Goal: Communication & Community: Answer question/provide support

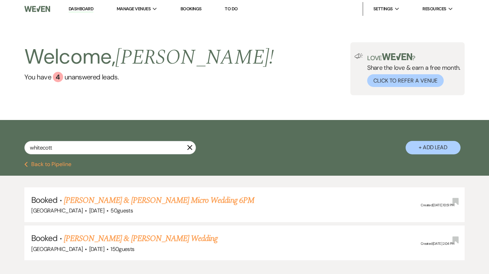
scroll to position [1, 0]
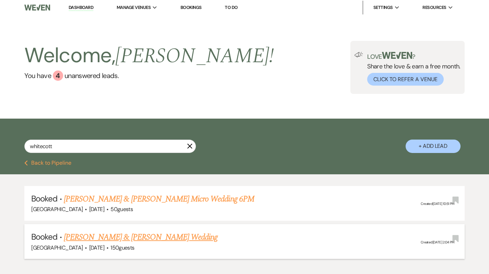
type input "whitecott"
click at [127, 240] on link "[PERSON_NAME] & [PERSON_NAME] Wedding" at bounding box center [141, 237] width 154 height 12
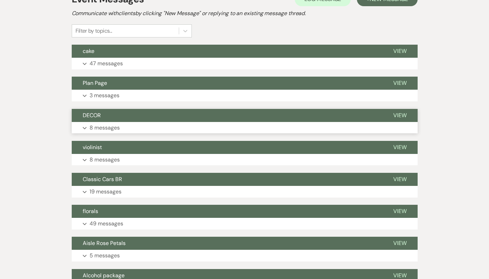
scroll to position [182, 0]
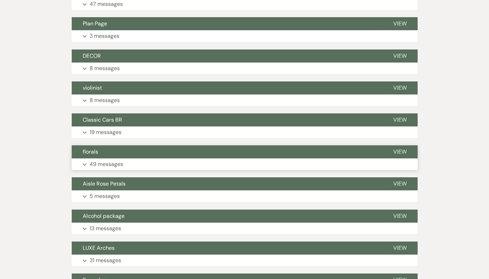
click at [90, 163] on p "49 messages" at bounding box center [107, 164] width 34 height 9
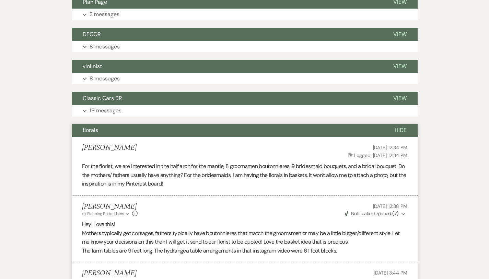
scroll to position [0, 0]
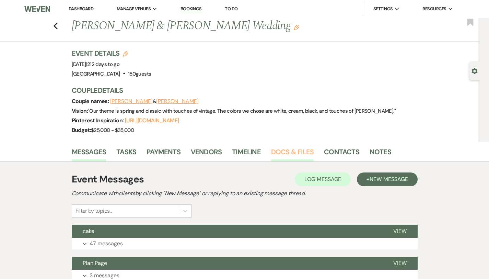
click at [271, 155] on link "Docs & Files" at bounding box center [292, 153] width 43 height 15
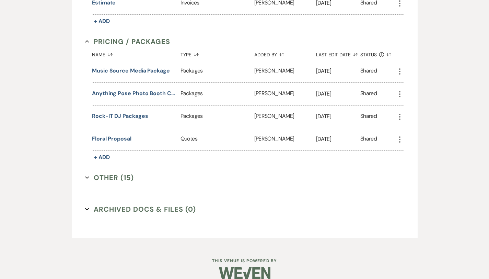
scroll to position [369, 0]
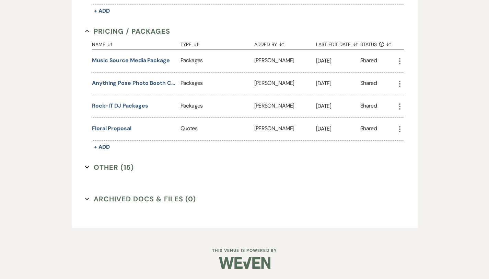
click at [91, 167] on button "Other (15) Expand" at bounding box center [109, 167] width 49 height 10
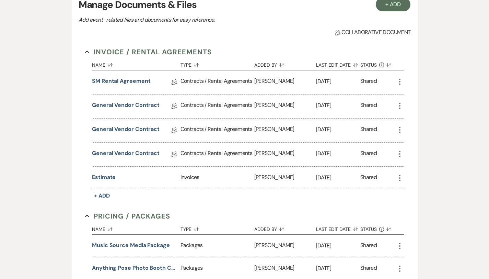
scroll to position [0, 0]
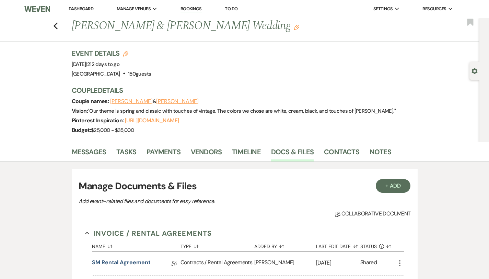
click at [72, 139] on div "Event Details Edit Event Date: [DATE] | 212 days to go Venue: [GEOGRAPHIC_DATA]…" at bounding box center [267, 94] width 391 height 93
click at [72, 151] on link "Messages" at bounding box center [89, 153] width 35 height 15
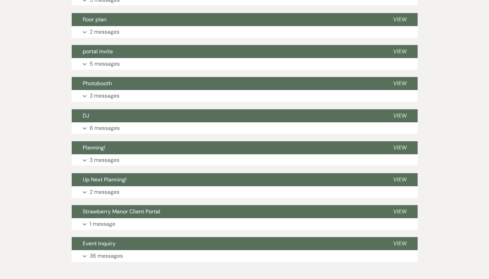
scroll to position [515, 0]
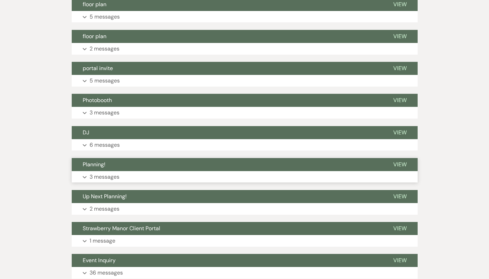
click at [72, 171] on button "Expand 3 messages" at bounding box center [245, 177] width 346 height 12
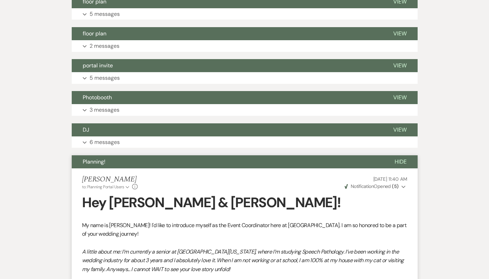
scroll to position [509, 0]
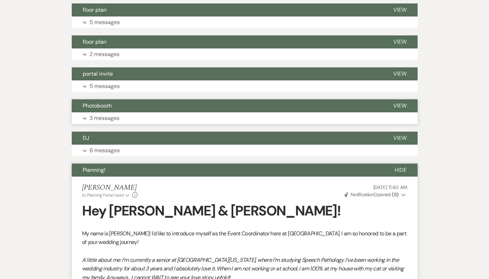
click at [90, 120] on p "3 messages" at bounding box center [105, 118] width 30 height 9
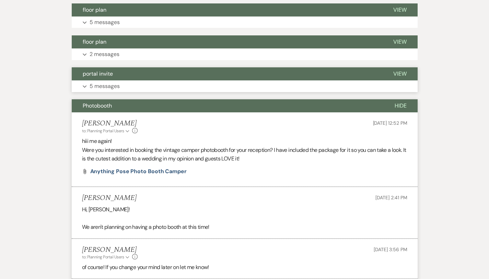
click at [90, 85] on p "5 messages" at bounding box center [105, 86] width 30 height 9
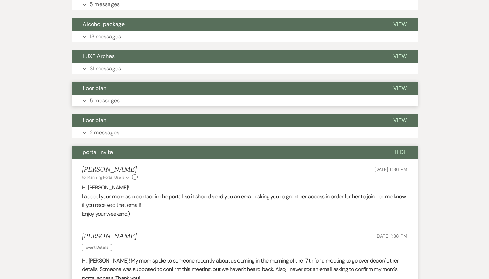
click at [90, 104] on p "5 messages" at bounding box center [105, 100] width 30 height 9
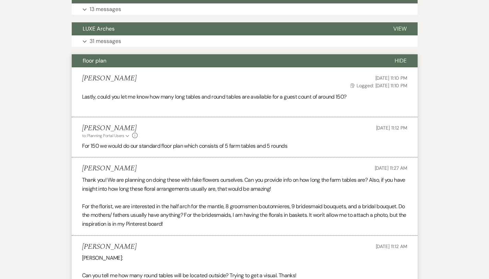
scroll to position [459, 0]
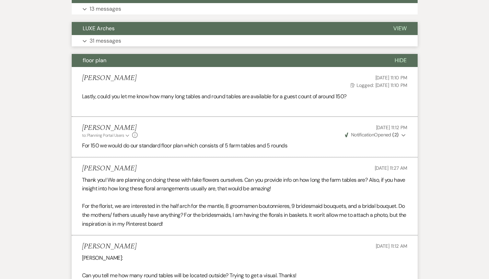
click at [90, 40] on p "31 messages" at bounding box center [106, 40] width 32 height 9
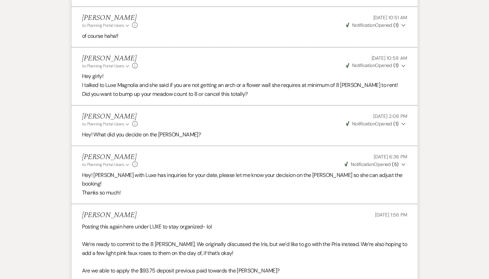
scroll to position [2254, 0]
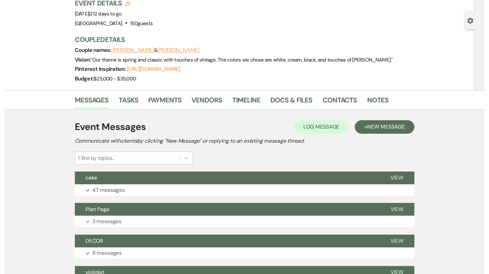
scroll to position [0, 0]
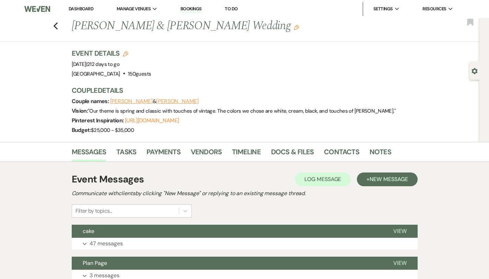
click at [82, 8] on link "Dashboard" at bounding box center [81, 9] width 25 height 6
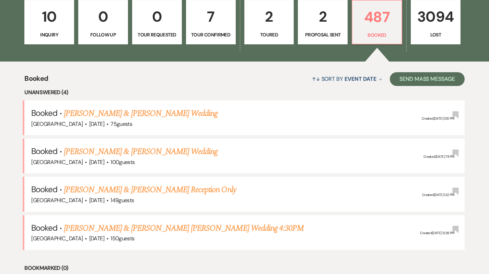
scroll to position [220, 0]
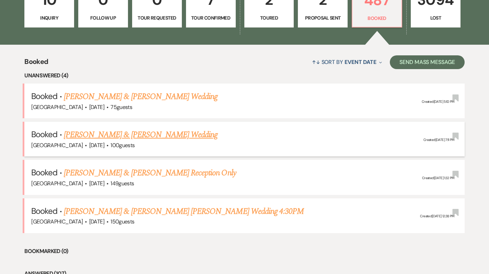
click at [131, 138] on link "[PERSON_NAME] & [PERSON_NAME] Wedding" at bounding box center [141, 134] width 154 height 12
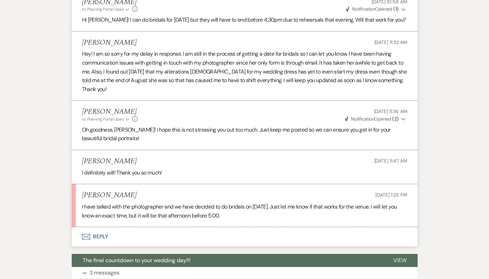
scroll to position [526, 0]
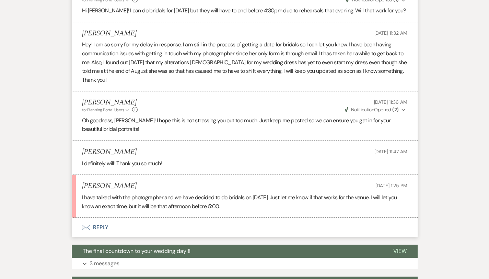
click at [72, 218] on button "Envelope Reply" at bounding box center [245, 227] width 346 height 19
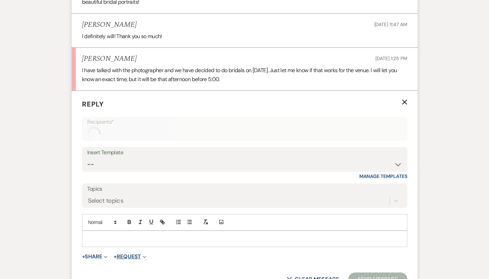
scroll to position [658, 0]
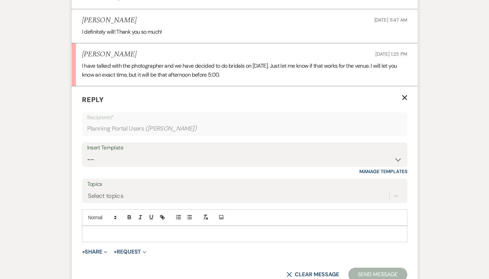
click at [109, 230] on p at bounding box center [245, 234] width 314 height 8
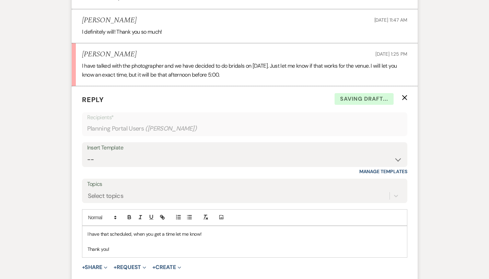
click at [82, 226] on div "I have that scheduled, when you get a time let me know! Thank you!" at bounding box center [244, 241] width 325 height 31
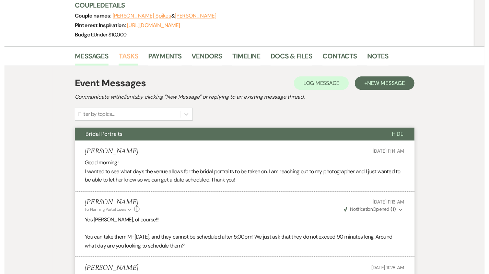
scroll to position [0, 0]
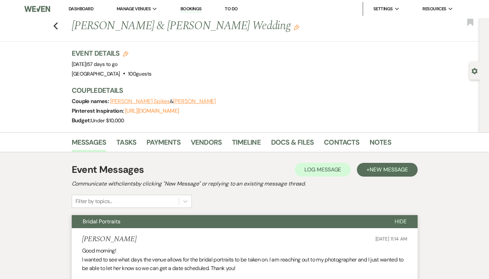
click at [74, 7] on link "Dashboard" at bounding box center [81, 9] width 25 height 6
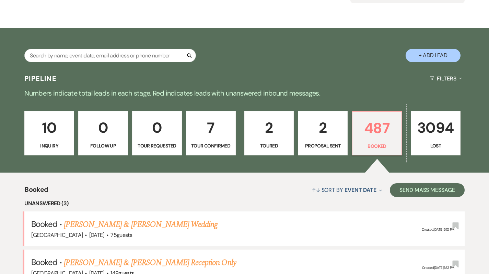
scroll to position [0, 1]
